Goal: Navigation & Orientation: Find specific page/section

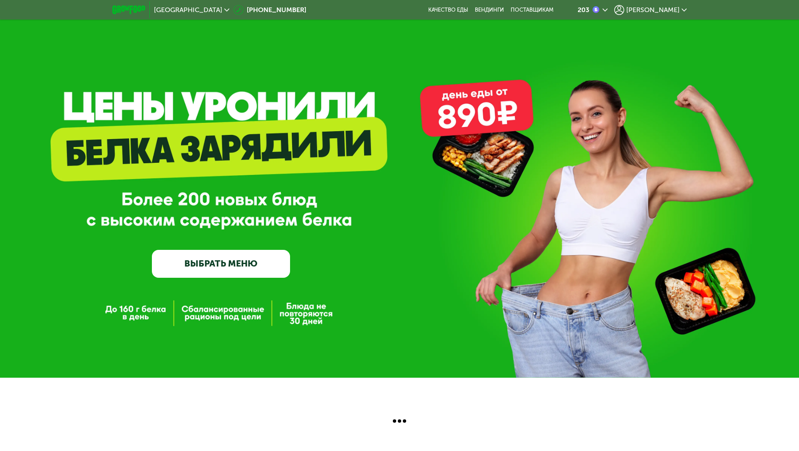
click at [184, 12] on div "[GEOGRAPHIC_DATA]" at bounding box center [191, 10] width 75 height 7
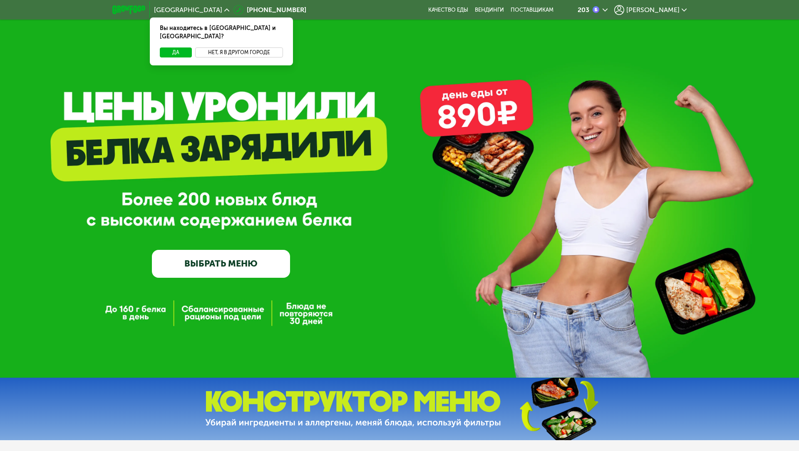
click at [206, 47] on button "Нет, я в другом городе" at bounding box center [239, 52] width 88 height 10
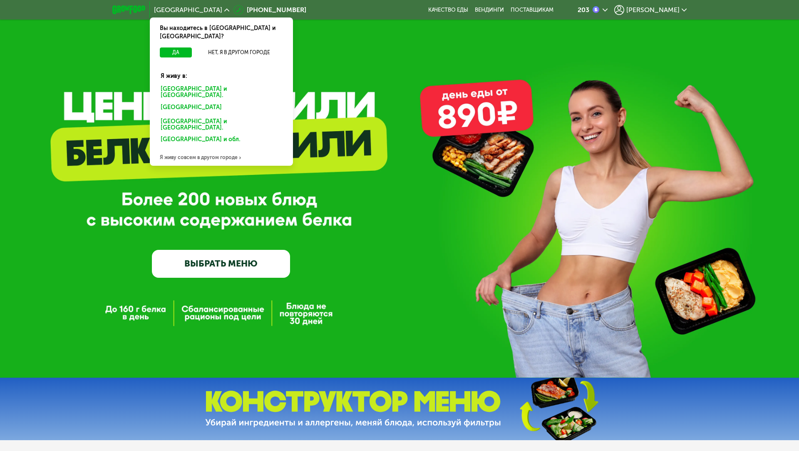
click at [202, 84] on div "[GEOGRAPHIC_DATA] и [GEOGRAPHIC_DATA]." at bounding box center [221, 92] width 133 height 17
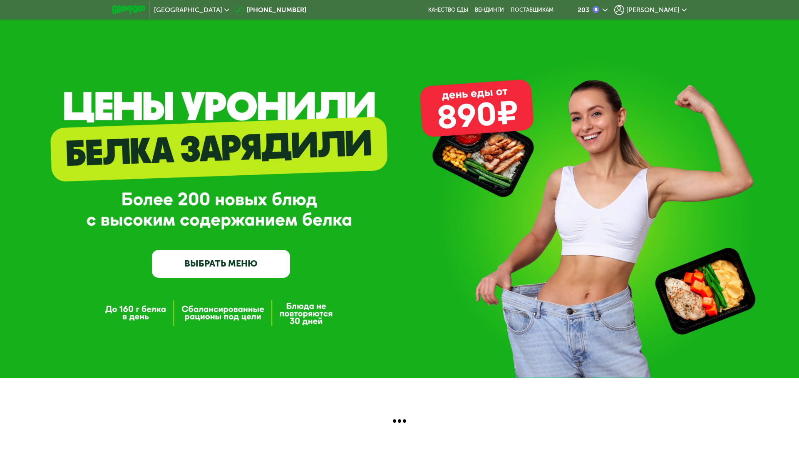
click at [224, 9] on use at bounding box center [226, 9] width 5 height 3
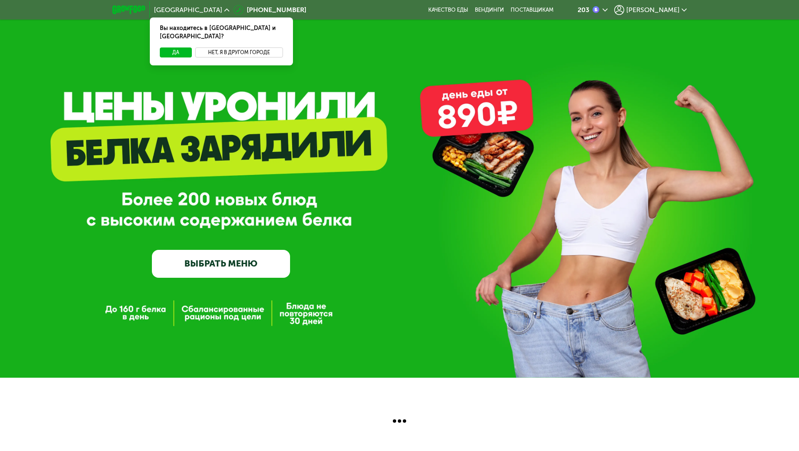
click at [221, 47] on button "Нет, я в другом городе" at bounding box center [239, 52] width 88 height 10
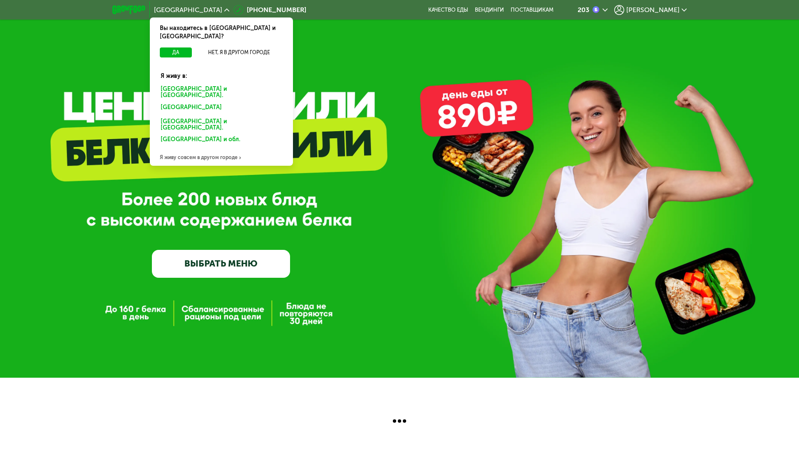
click at [169, 102] on div "[GEOGRAPHIC_DATA]" at bounding box center [220, 108] width 130 height 13
